Goal: Find specific page/section: Find specific page/section

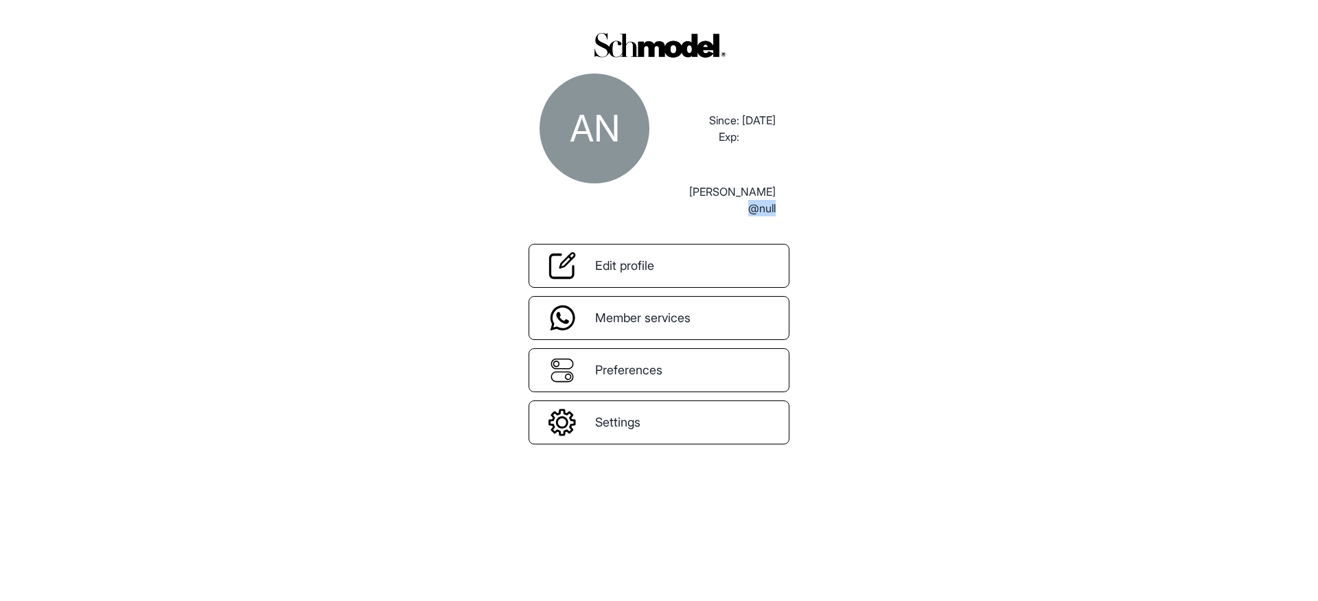
drag, startPoint x: 750, startPoint y: 211, endPoint x: 804, endPoint y: 211, distance: 53.5
click at [804, 211] on div "AN Since: Exp: [DATE] [PERSON_NAME] @null Edit profile Member services Preferen…" at bounding box center [659, 300] width 1318 height 601
drag, startPoint x: 743, startPoint y: 207, endPoint x: 808, endPoint y: 207, distance: 65.2
click at [808, 207] on div "AN Since: Exp: [DATE] [PERSON_NAME] @null Edit profile Member services Preferen…" at bounding box center [659, 300] width 1318 height 601
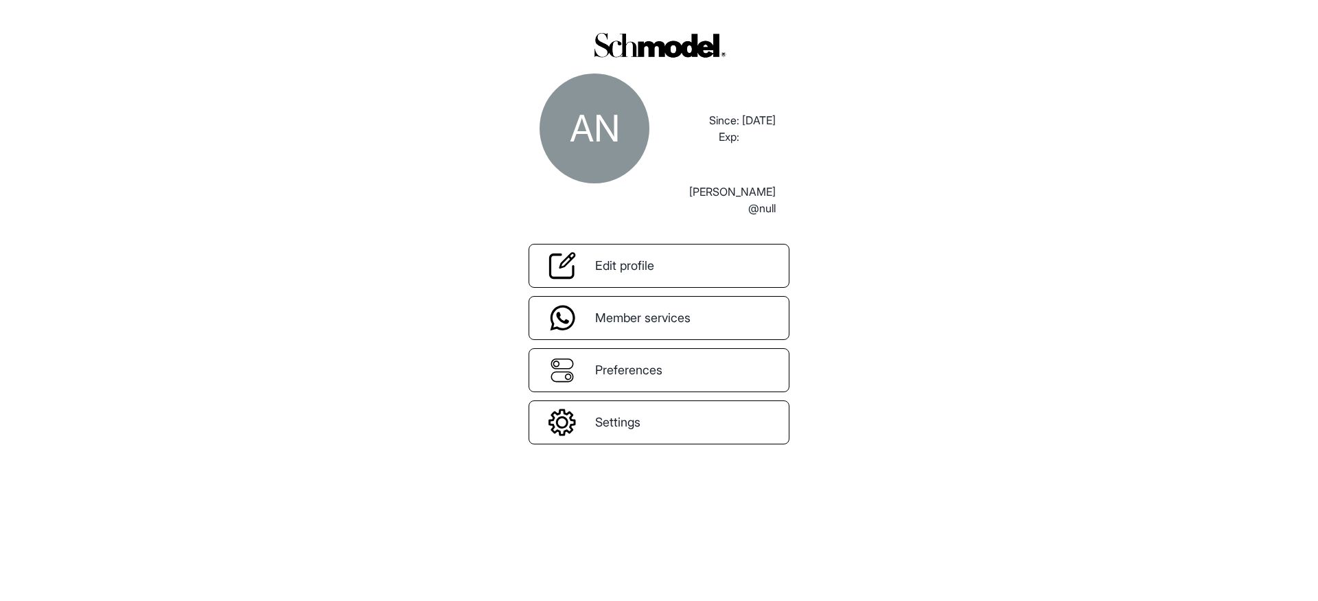
click at [717, 206] on div "[PERSON_NAME] @null" at bounding box center [659, 199] width 250 height 33
drag, startPoint x: 739, startPoint y: 209, endPoint x: 809, endPoint y: 209, distance: 69.3
click at [809, 209] on div "AN Since: Exp: [DATE] [PERSON_NAME] @null Edit profile Member services Preferen…" at bounding box center [659, 300] width 1318 height 601
drag, startPoint x: 732, startPoint y: 209, endPoint x: 818, endPoint y: 209, distance: 85.8
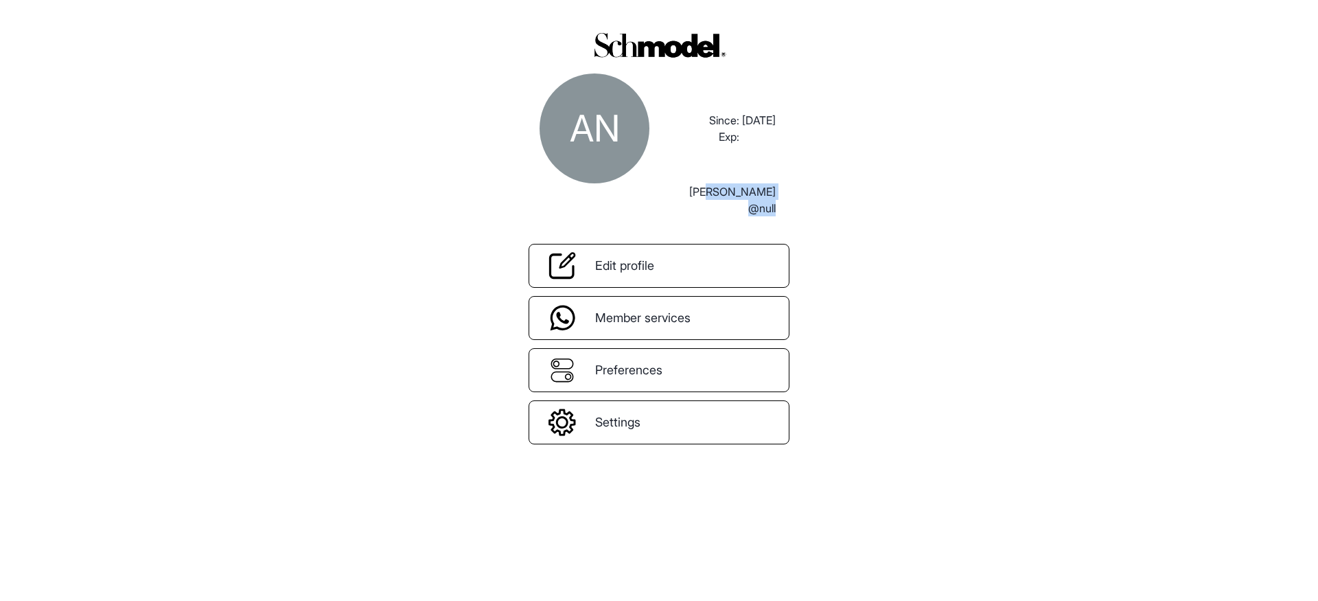
click at [818, 209] on div "AN Since: Exp: [DATE] [PERSON_NAME] @null Edit profile Member services Preferen…" at bounding box center [659, 300] width 1318 height 601
drag, startPoint x: 745, startPoint y: 209, endPoint x: 782, endPoint y: 209, distance: 37.1
click at [782, 209] on div "[PERSON_NAME] @null" at bounding box center [659, 199] width 250 height 33
